Goal: Task Accomplishment & Management: Complete application form

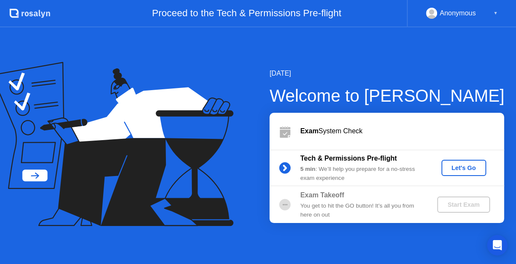
click at [452, 164] on div "Let's Go" at bounding box center [464, 167] width 38 height 7
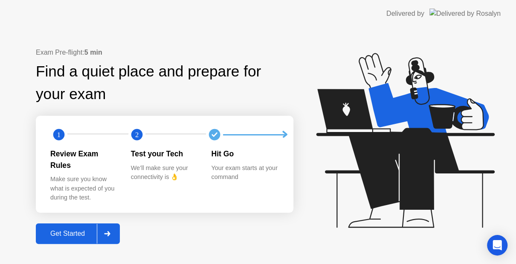
click at [63, 230] on div "Get Started" at bounding box center [67, 234] width 58 height 8
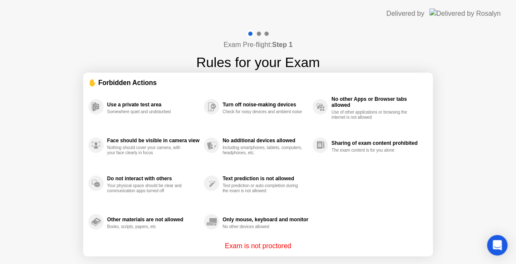
click at [333, 223] on div "Use a private test area Somewhere quiet and undisturbed Face should be visible …" at bounding box center [258, 164] width 340 height 153
click at [341, 205] on div "Use a private test area Somewhere quiet and undisturbed Face should be visible …" at bounding box center [258, 164] width 340 height 153
click at [381, 175] on div "Use a private test area Somewhere quiet and undisturbed Face should be visible …" at bounding box center [258, 164] width 340 height 153
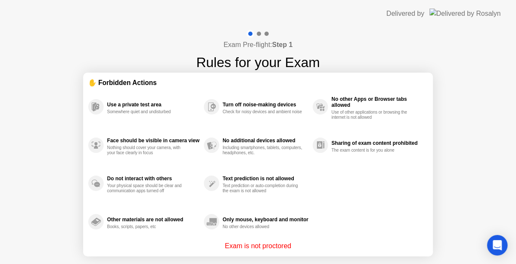
click at [433, 133] on div "Exam Pre-flight: Step 1 Rules for your Exam ✋ Forbidden Actions Use a private t…" at bounding box center [258, 162] width 516 height 271
drag, startPoint x: 433, startPoint y: 133, endPoint x: 436, endPoint y: 224, distance: 91.0
click at [436, 224] on div "Exam Pre-flight: Step 1 Rules for your Exam ✋ Forbidden Actions Use a private t…" at bounding box center [258, 162] width 516 height 271
drag, startPoint x: 436, startPoint y: 224, endPoint x: 449, endPoint y: 121, distance: 103.7
click at [449, 121] on div "Exam Pre-flight: Step 1 Rules for your Exam ✋ Forbidden Actions Use a private t…" at bounding box center [258, 162] width 516 height 271
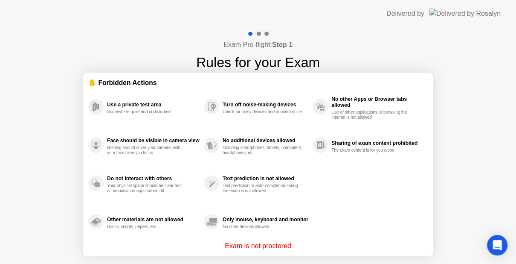
click at [449, 121] on div "Exam Pre-flight: Step 1 Rules for your Exam ✋ Forbidden Actions Use a private t…" at bounding box center [258, 162] width 516 height 271
click at [344, 171] on div "Use a private test area Somewhere quiet and undisturbed Face should be visible …" at bounding box center [258, 164] width 340 height 153
